Goal: Navigation & Orientation: Find specific page/section

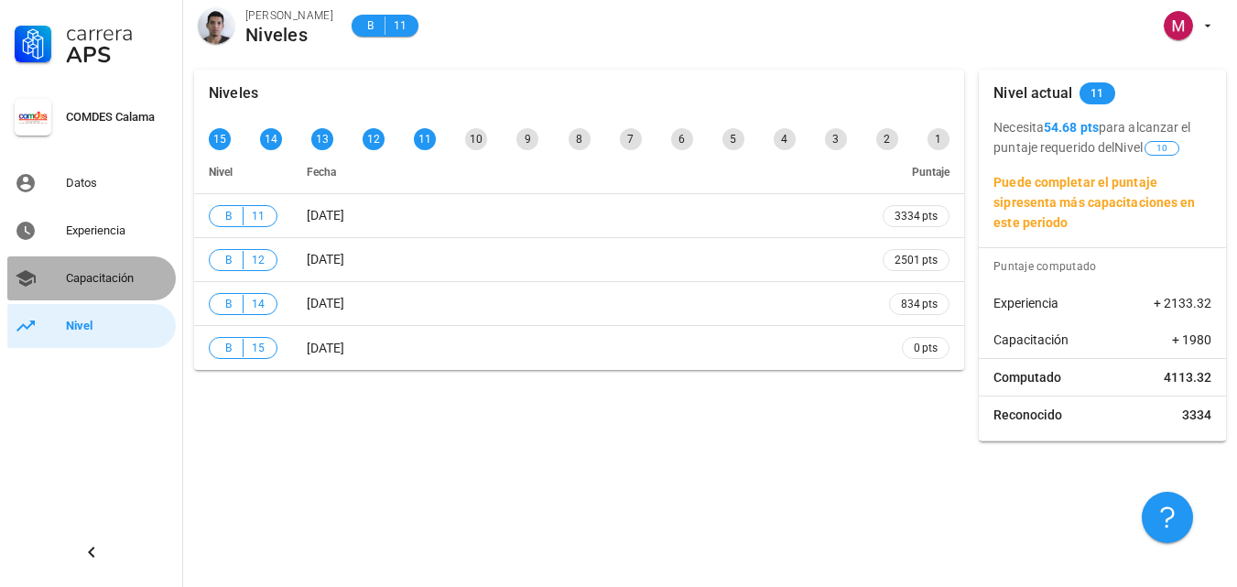
click at [106, 281] on div "Capacitación" at bounding box center [117, 278] width 103 height 15
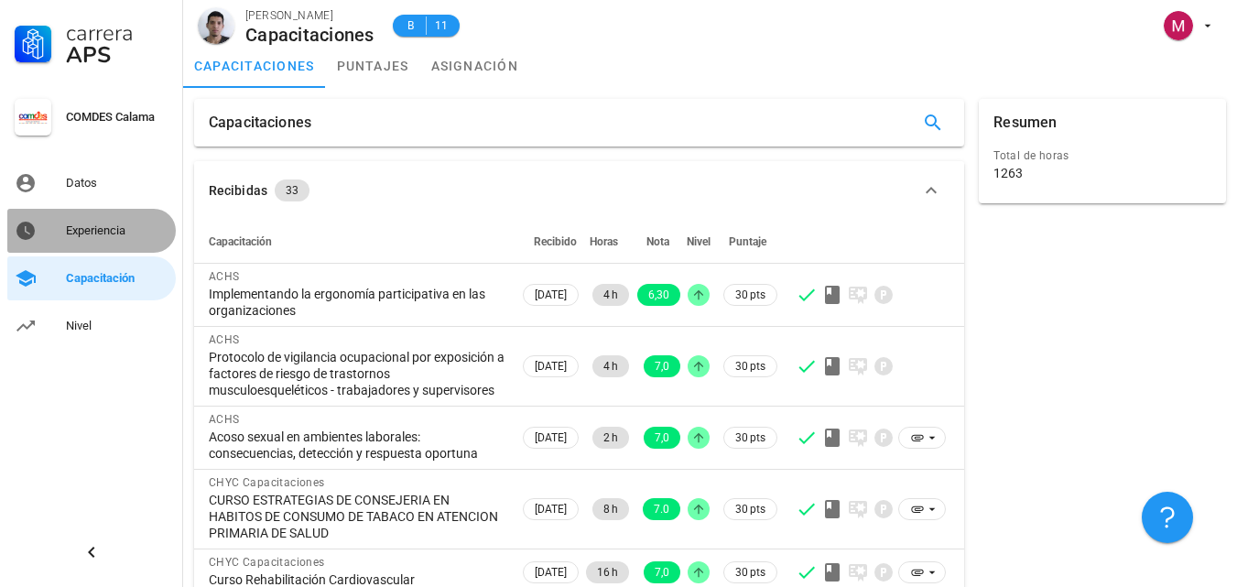
click at [102, 243] on div "Experiencia" at bounding box center [117, 230] width 103 height 29
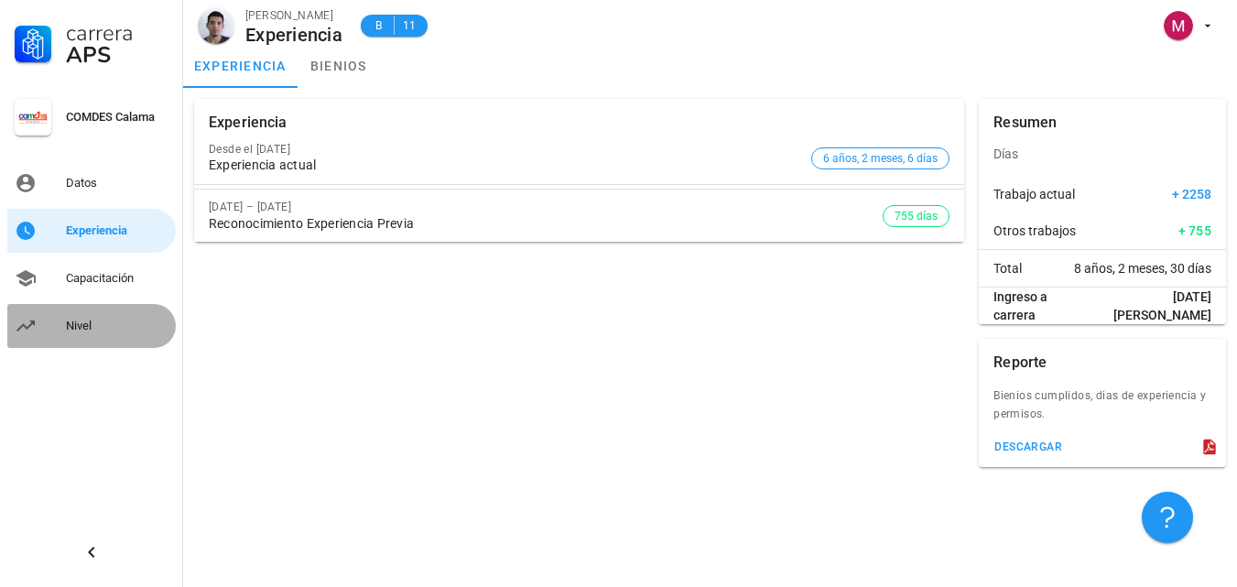
click at [82, 327] on div "Nivel" at bounding box center [117, 326] width 103 height 15
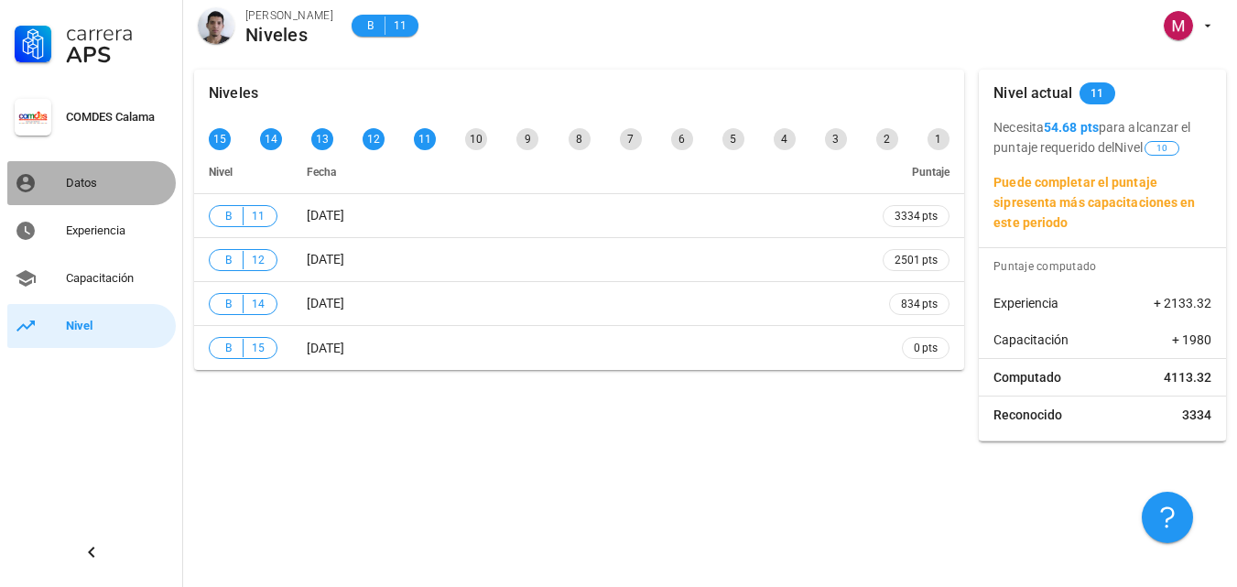
click at [108, 189] on div "Datos" at bounding box center [117, 183] width 103 height 15
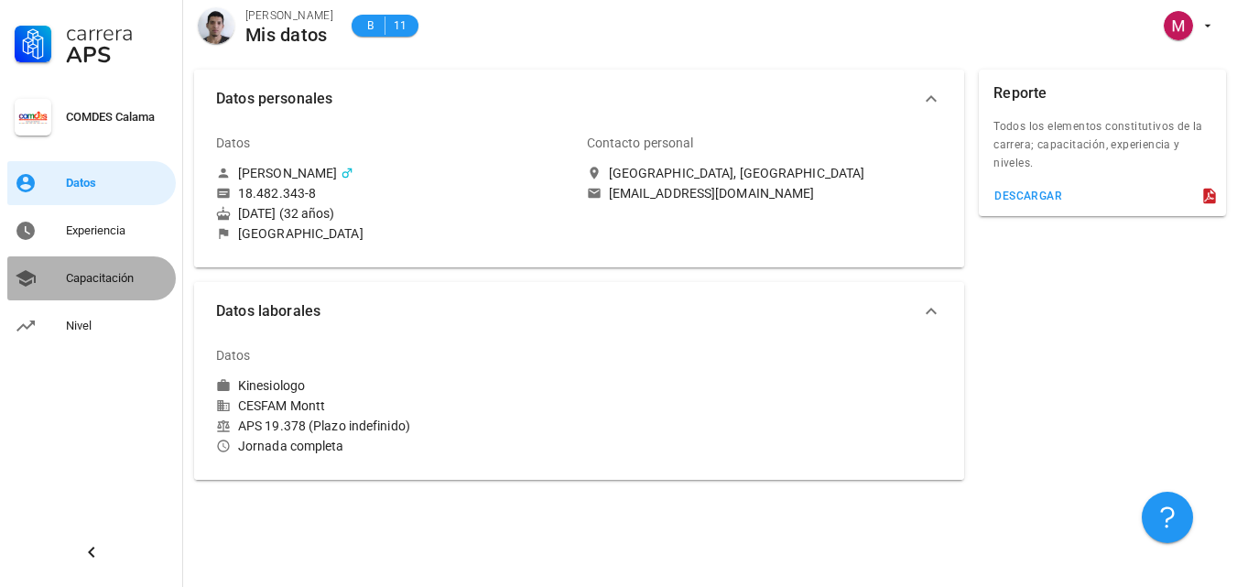
click at [99, 273] on div "Capacitación" at bounding box center [117, 278] width 103 height 15
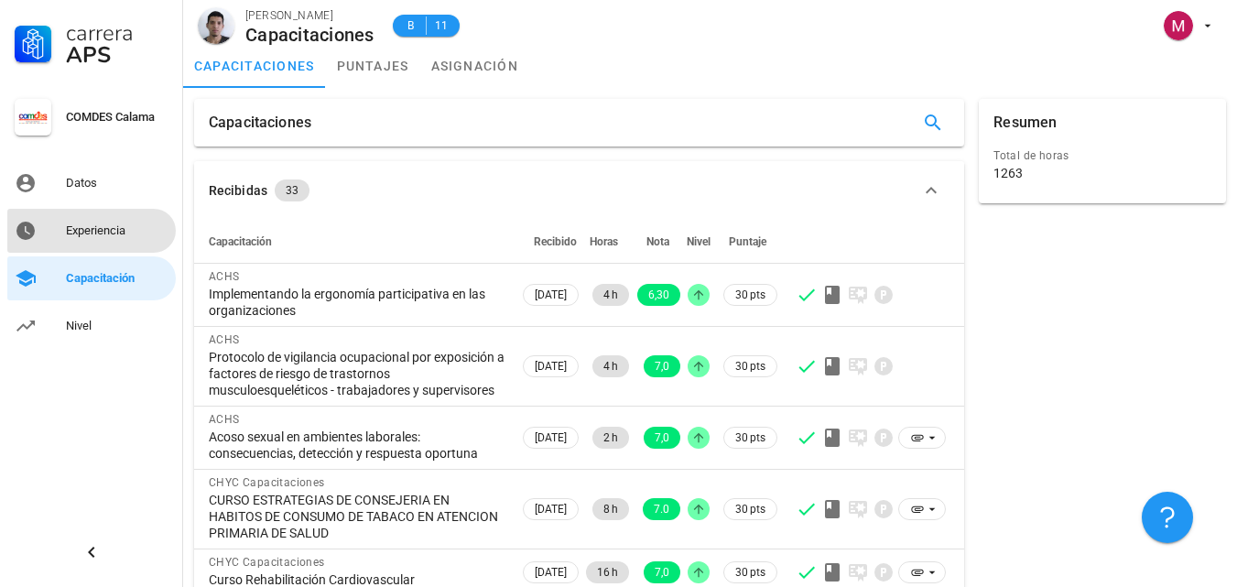
click at [91, 230] on div "Experiencia" at bounding box center [117, 230] width 103 height 15
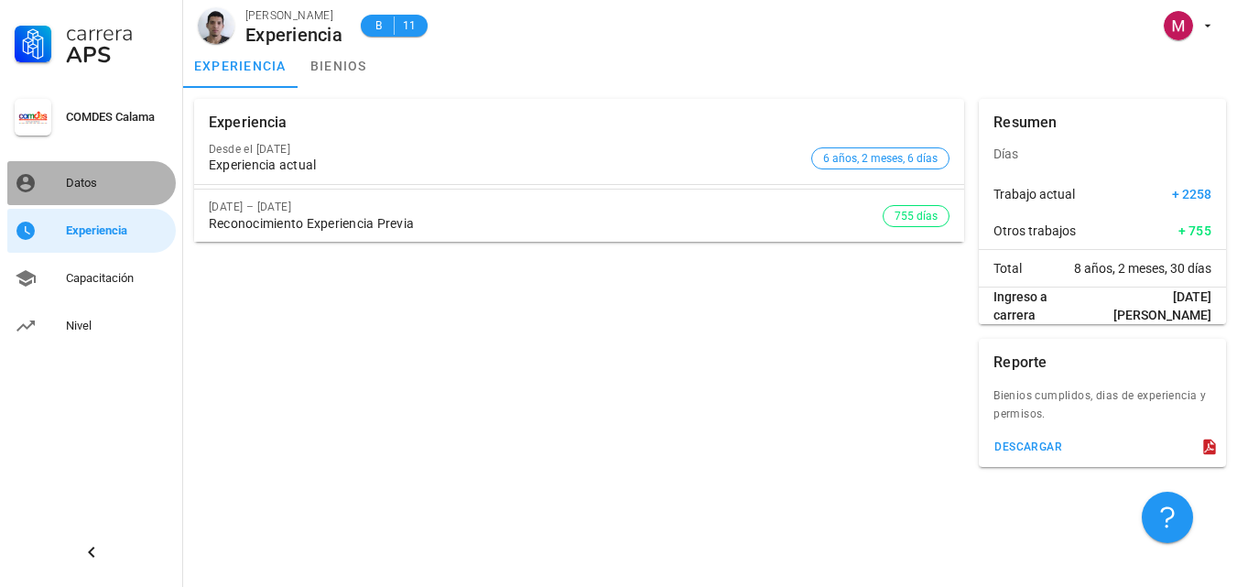
click at [83, 183] on div "Datos" at bounding box center [117, 183] width 103 height 15
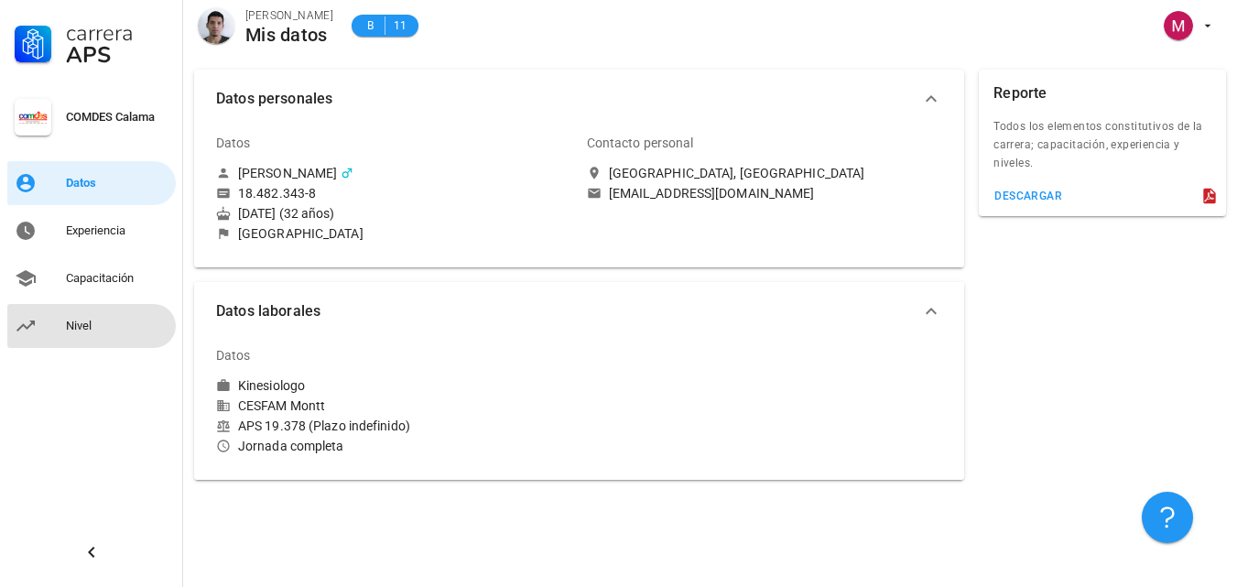
click at [75, 308] on link "Nivel" at bounding box center [91, 326] width 168 height 44
